Goal: Information Seeking & Learning: Understand process/instructions

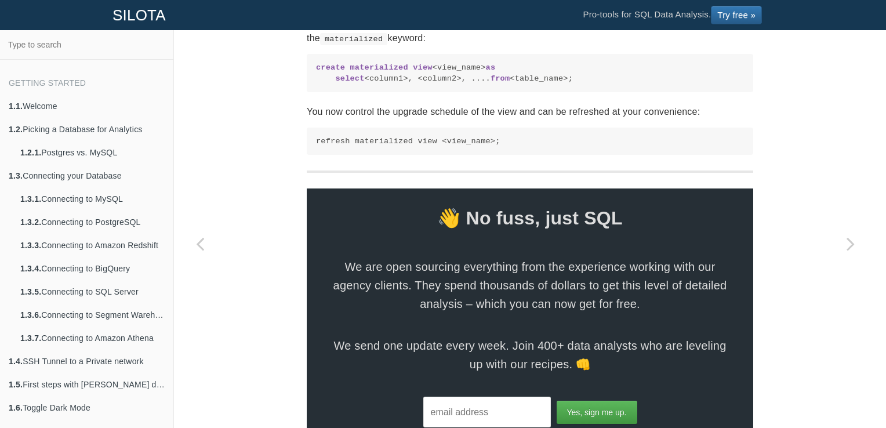
scroll to position [2012, 0]
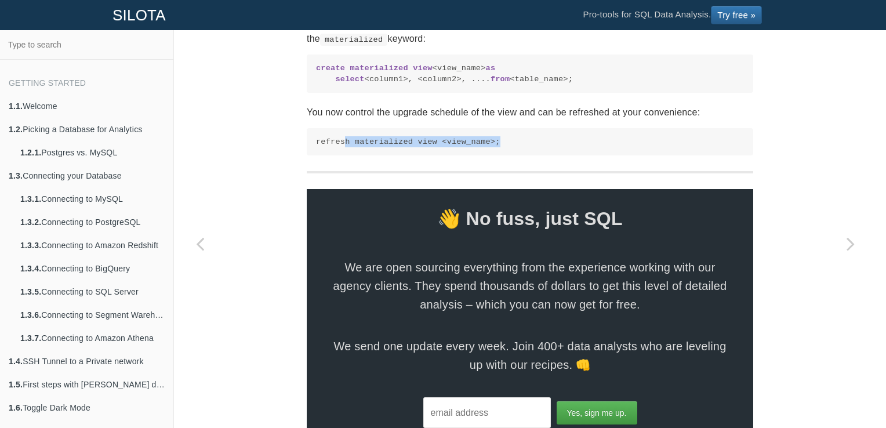
drag, startPoint x: 501, startPoint y: 307, endPoint x: 340, endPoint y: 293, distance: 161.8
click at [340, 155] on pre "refresh materialized view <view_name>;" at bounding box center [530, 141] width 446 height 27
drag, startPoint x: 340, startPoint y: 293, endPoint x: 318, endPoint y: 300, distance: 23.1
click at [318, 147] on code "refresh materialized view <view_name>;" at bounding box center [530, 141] width 428 height 11
drag, startPoint x: 311, startPoint y: 298, endPoint x: 525, endPoint y: 305, distance: 214.0
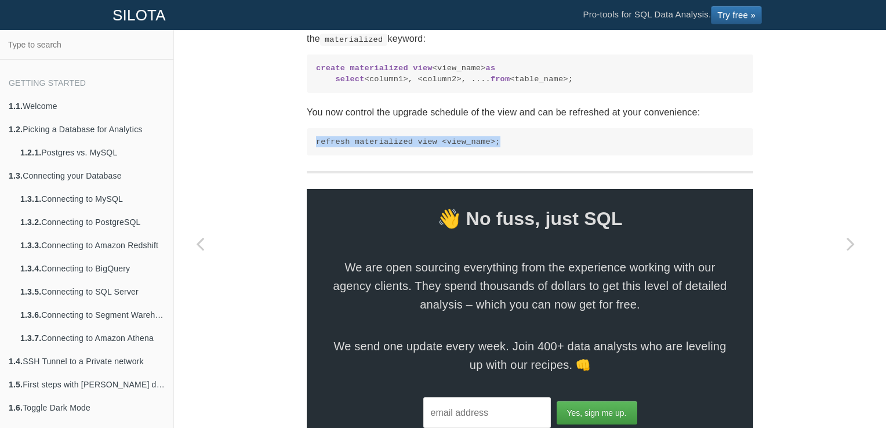
click at [525, 155] on pre "refresh materialized view <view_name>;" at bounding box center [530, 141] width 446 height 27
click at [439, 93] on pre "create materialized view <view_name> as select <column1>, <column2>, .... from …" at bounding box center [530, 73] width 446 height 38
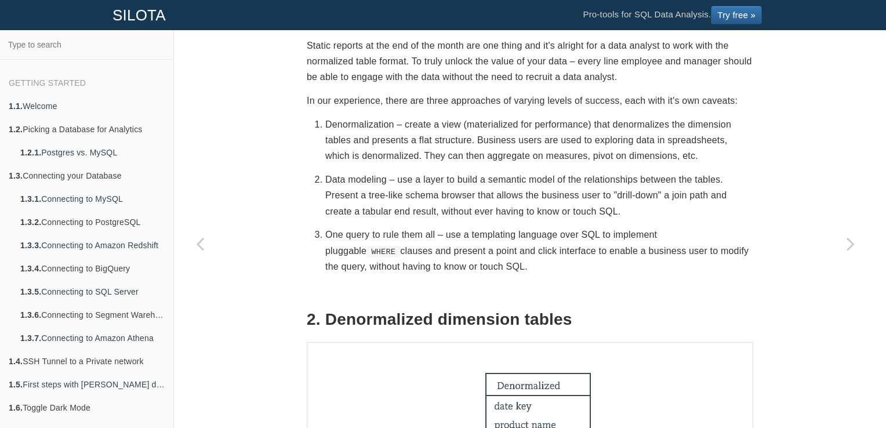
scroll to position [845, 0]
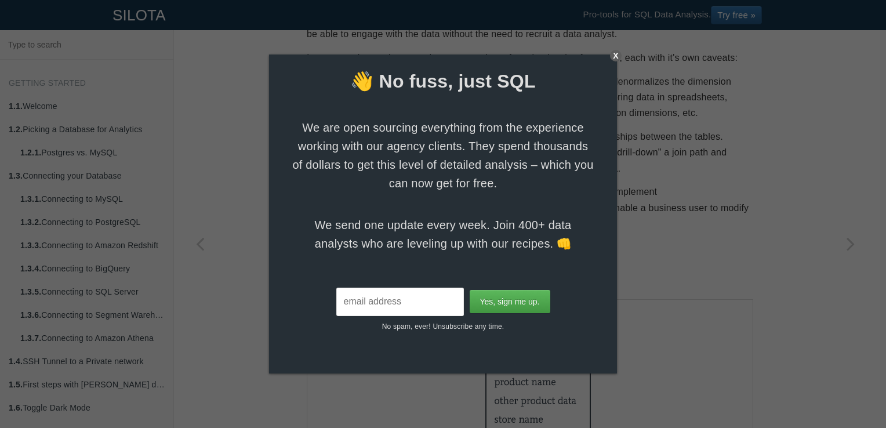
click at [206, 112] on div at bounding box center [443, 214] width 886 height 428
click at [618, 55] on div "X" at bounding box center [616, 56] width 12 height 12
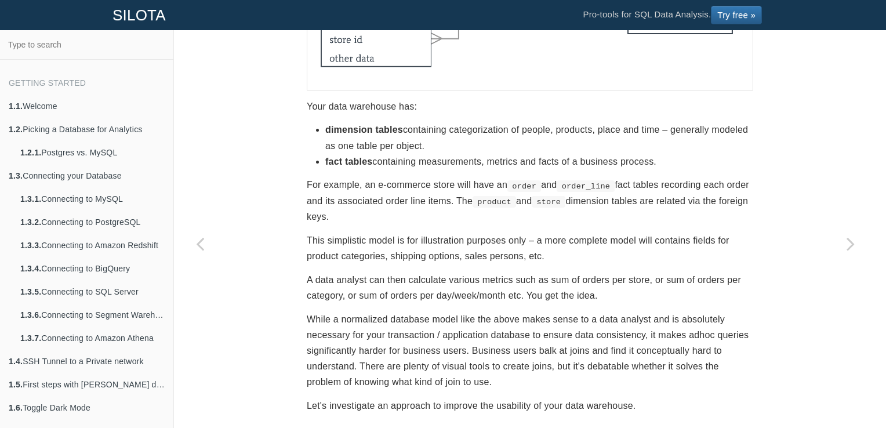
scroll to position [349, 0]
